Goal: Information Seeking & Learning: Check status

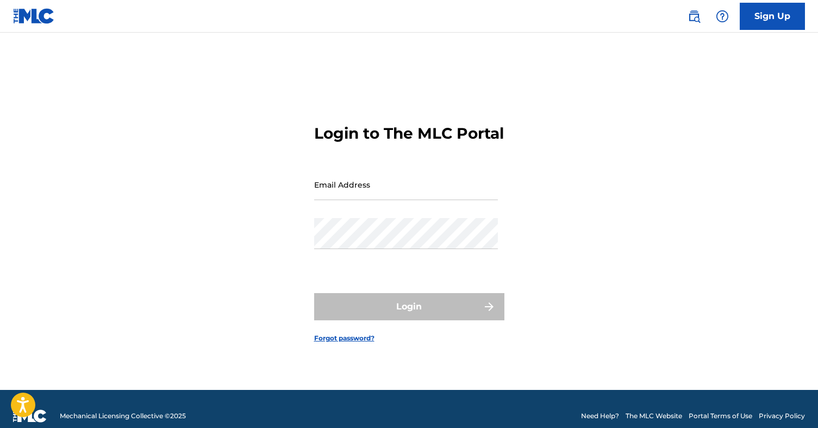
click at [339, 193] on input "Email Address" at bounding box center [406, 184] width 184 height 31
type input "[EMAIL_ADDRESS][DOMAIN_NAME]"
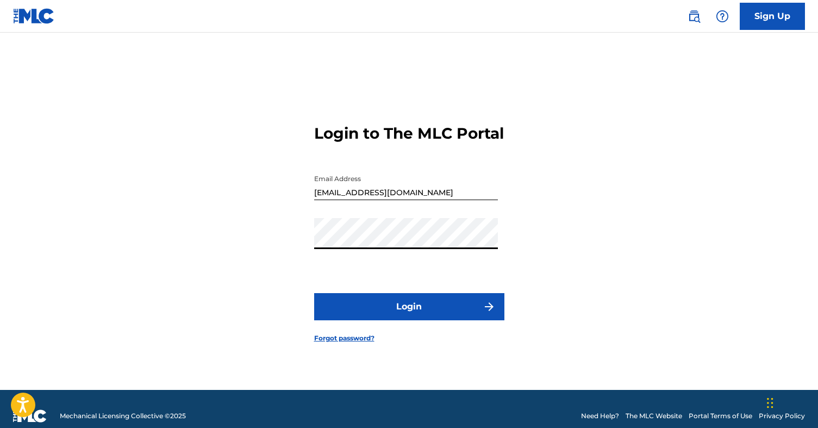
click at [417, 312] on button "Login" at bounding box center [409, 306] width 190 height 27
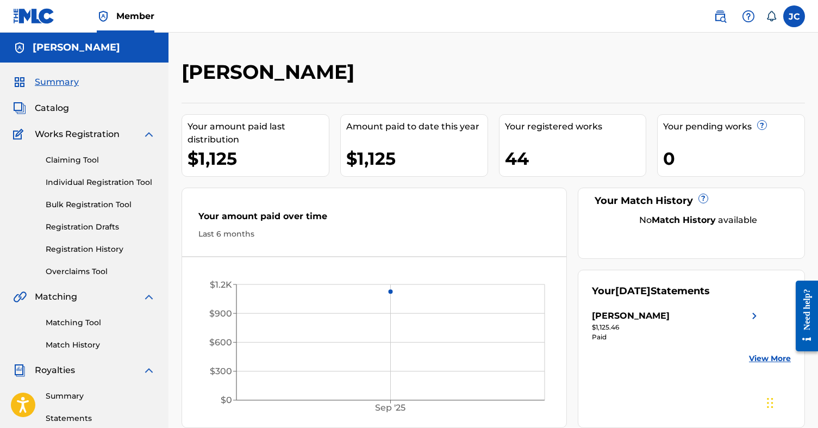
click at [77, 250] on link "Registration History" at bounding box center [101, 248] width 110 height 11
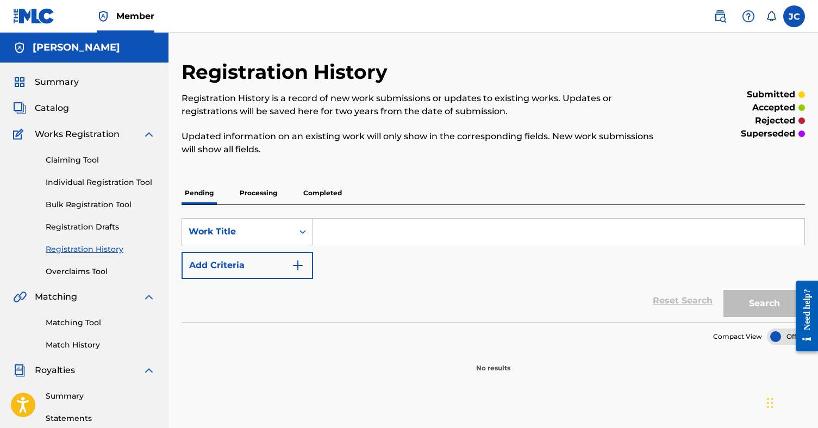
click at [258, 197] on p "Processing" at bounding box center [258, 192] width 44 height 23
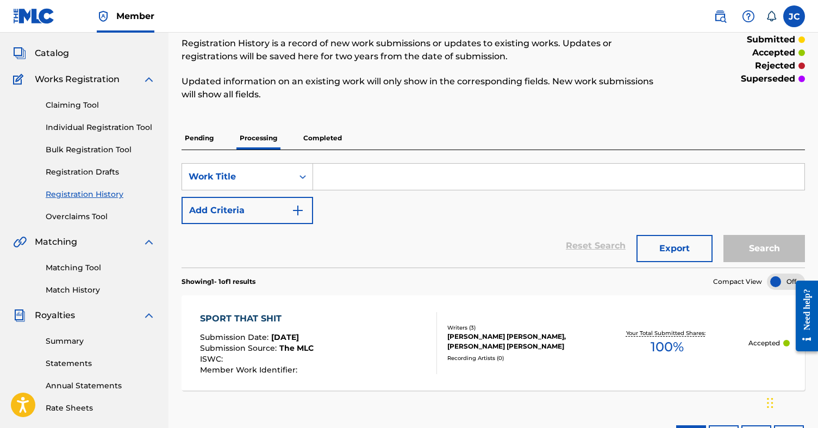
scroll to position [61, 0]
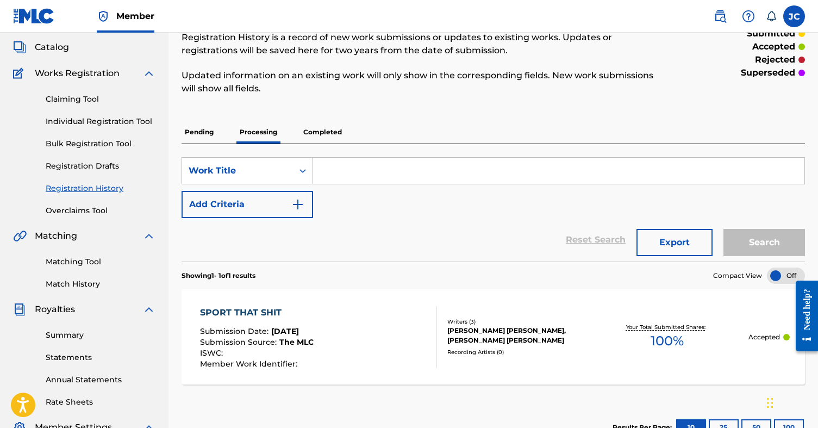
click at [322, 128] on p "Completed" at bounding box center [322, 132] width 45 height 23
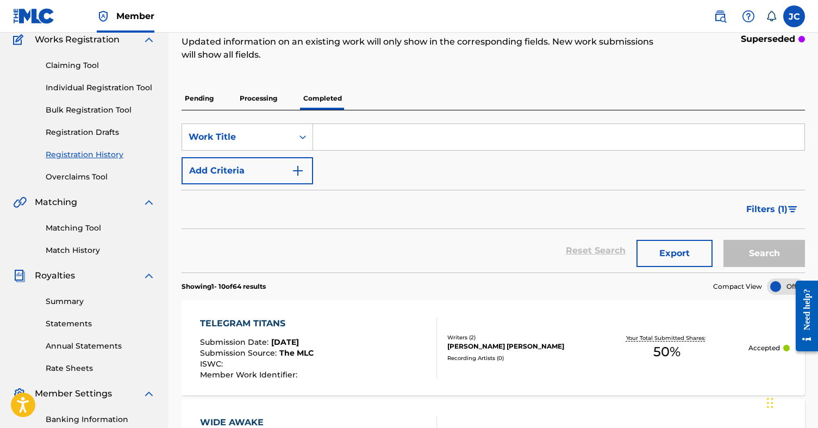
scroll to position [95, 0]
click at [261, 106] on p "Processing" at bounding box center [258, 97] width 44 height 23
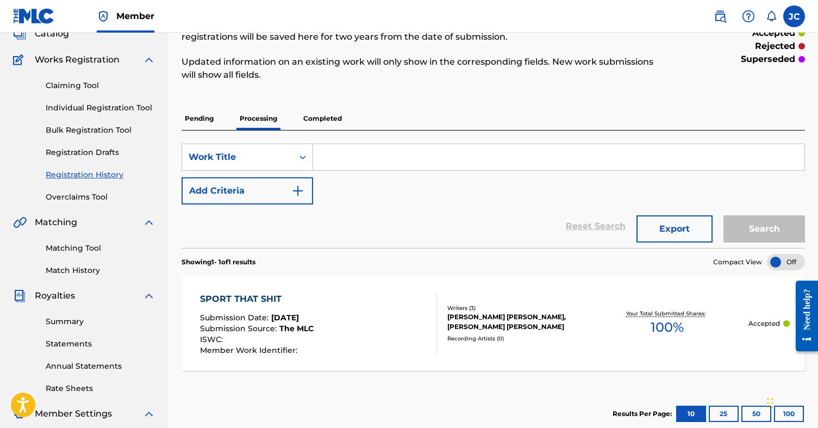
scroll to position [78, 0]
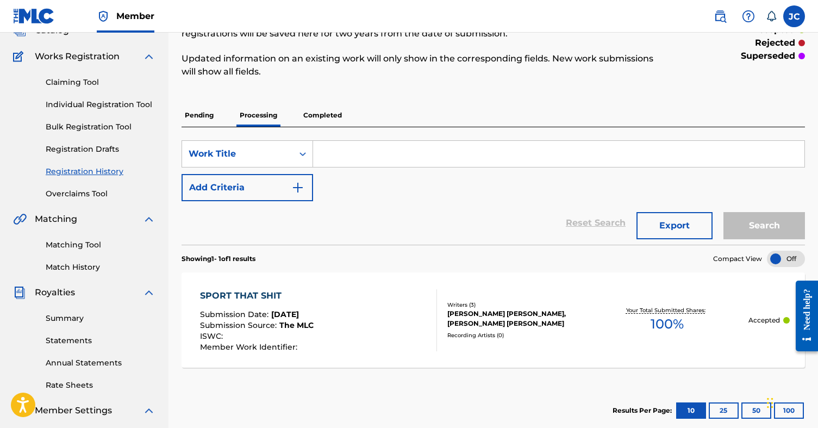
click at [68, 343] on link "Statements" at bounding box center [101, 340] width 110 height 11
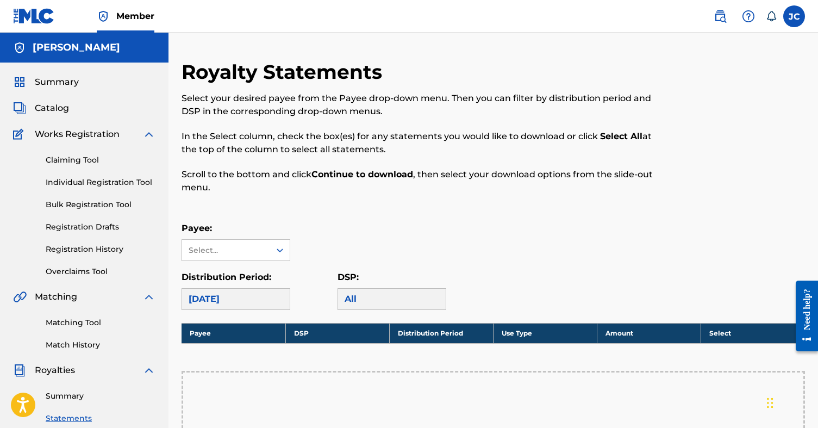
scroll to position [5, 0]
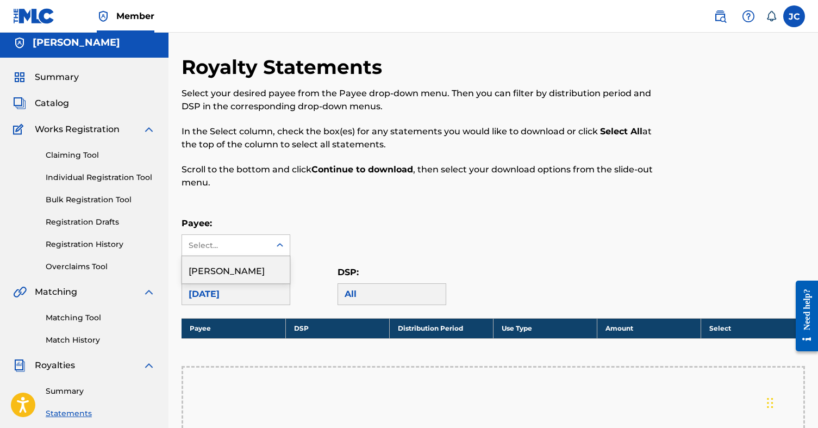
click at [230, 244] on div "Select..." at bounding box center [226, 245] width 74 height 11
click at [232, 268] on div "[PERSON_NAME]" at bounding box center [236, 269] width 108 height 27
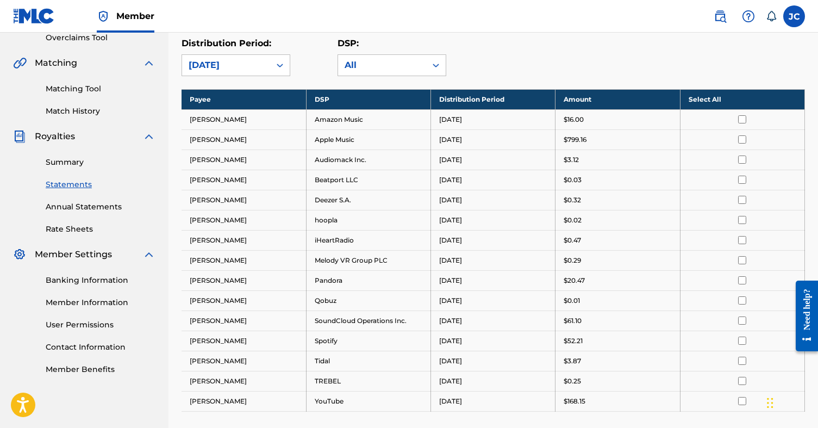
scroll to position [208, 0]
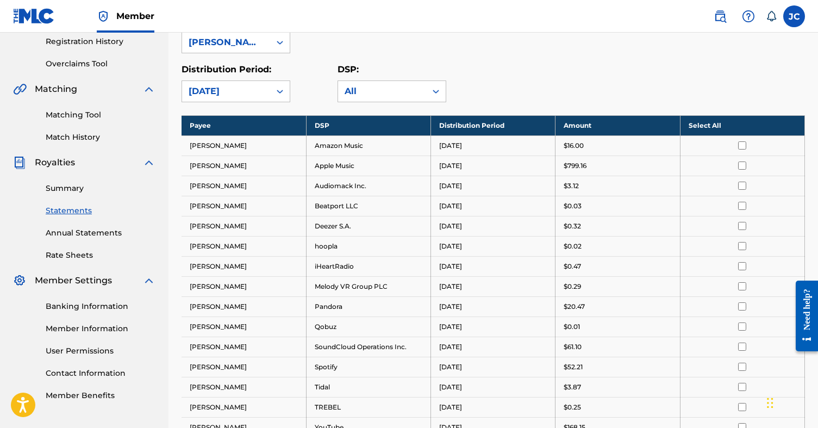
click at [401, 72] on p "DSP:" at bounding box center [391, 69] width 109 height 13
click at [397, 87] on div "All" at bounding box center [382, 91] width 75 height 13
click at [331, 77] on div "Distribution Period: [DATE]" at bounding box center [259, 82] width 156 height 39
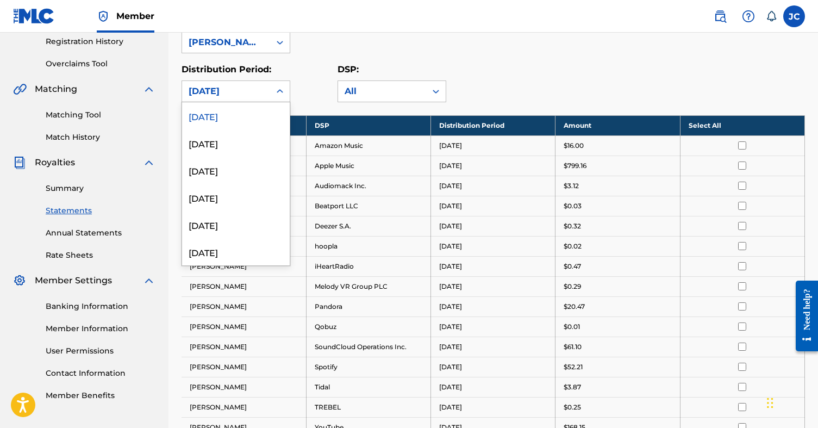
click at [283, 87] on icon at bounding box center [279, 91] width 11 height 11
click at [244, 139] on div "[DATE]" at bounding box center [236, 142] width 108 height 27
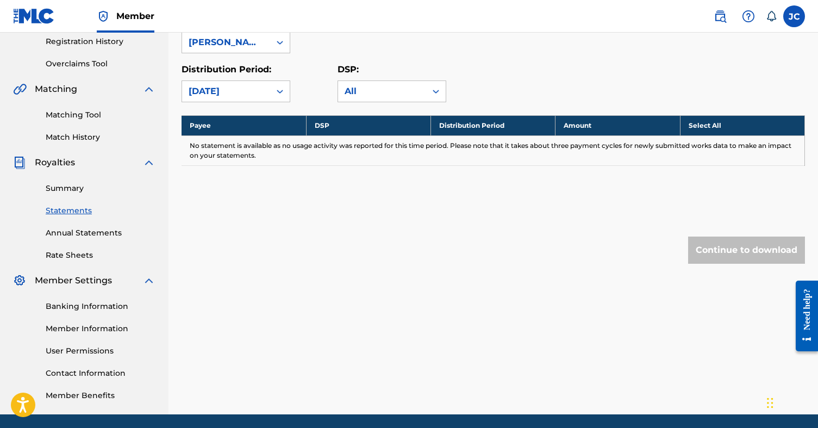
click at [256, 100] on div "[DATE]" at bounding box center [226, 91] width 88 height 21
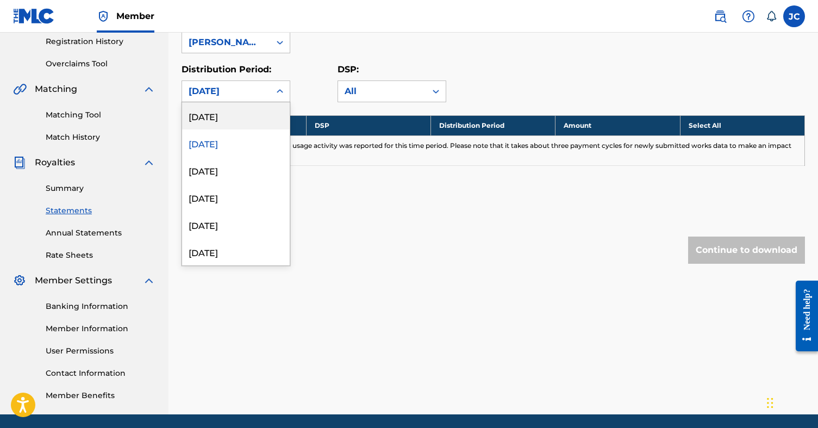
click at [253, 113] on div "[DATE]" at bounding box center [236, 115] width 108 height 27
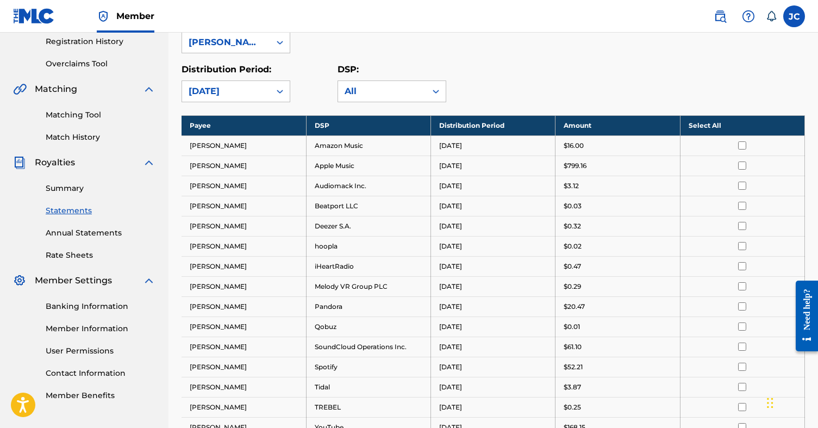
click at [99, 234] on link "Annual Statements" at bounding box center [101, 232] width 110 height 11
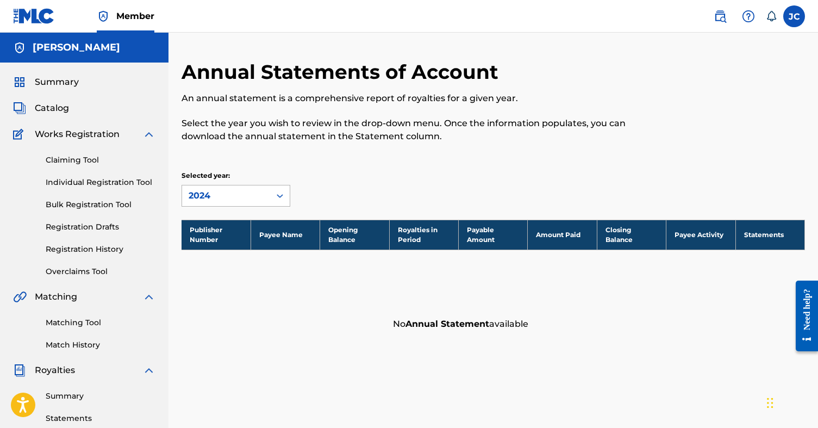
click at [256, 190] on div "2024" at bounding box center [226, 195] width 75 height 13
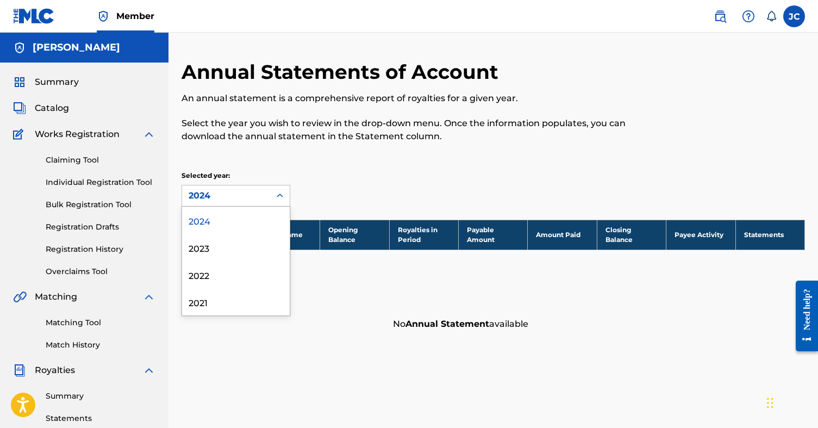
click at [249, 215] on div "2024" at bounding box center [236, 219] width 108 height 27
